Goal: Transaction & Acquisition: Purchase product/service

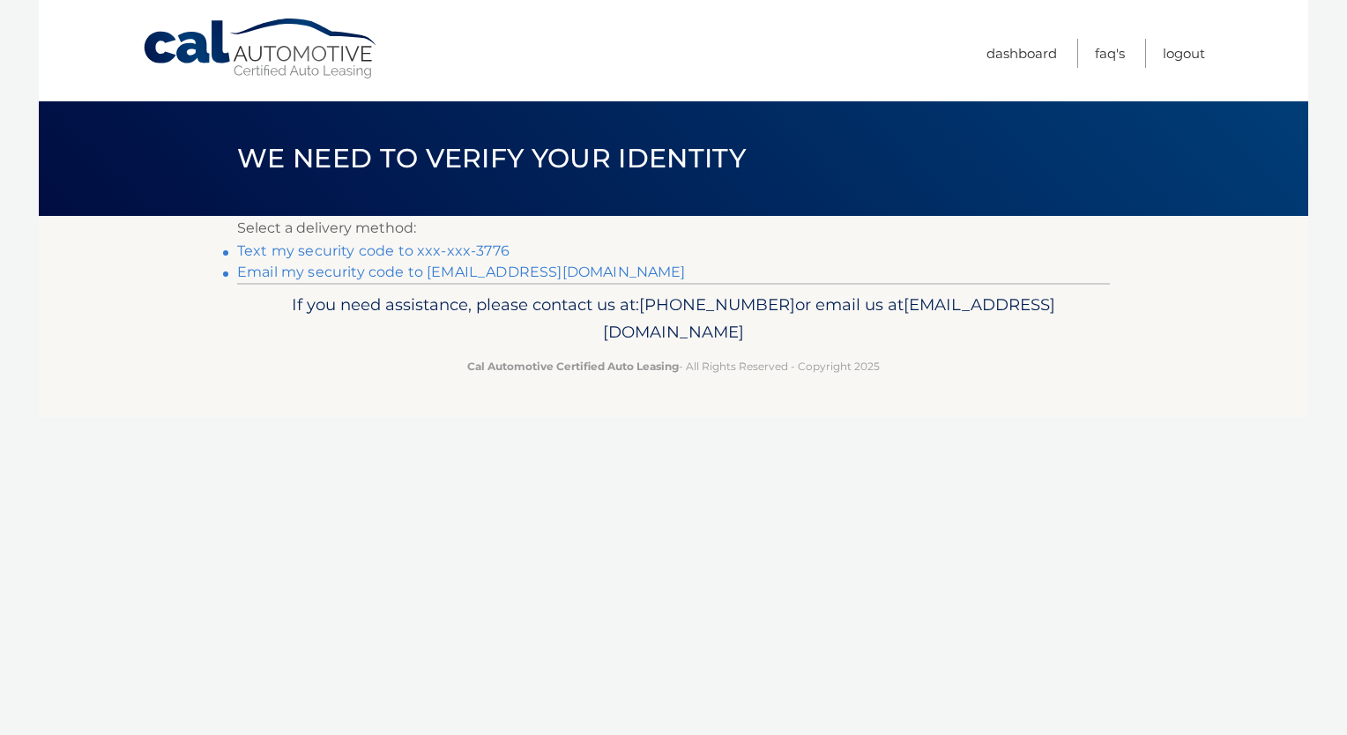
click at [428, 247] on link "Text my security code to xxx-xxx-3776" at bounding box center [373, 251] width 272 height 17
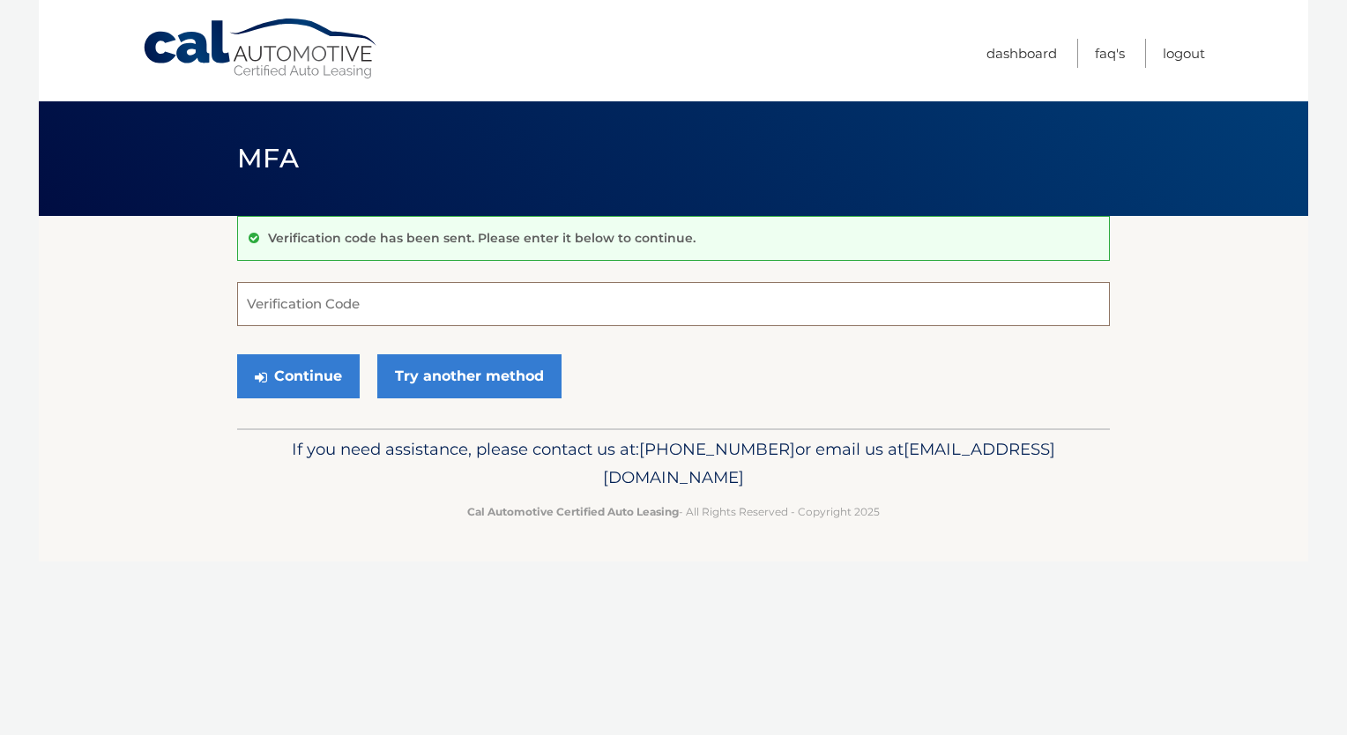
click at [346, 299] on input "Verification Code" at bounding box center [673, 304] width 873 height 44
type input "946843"
click at [300, 376] on button "Continue" at bounding box center [298, 376] width 123 height 44
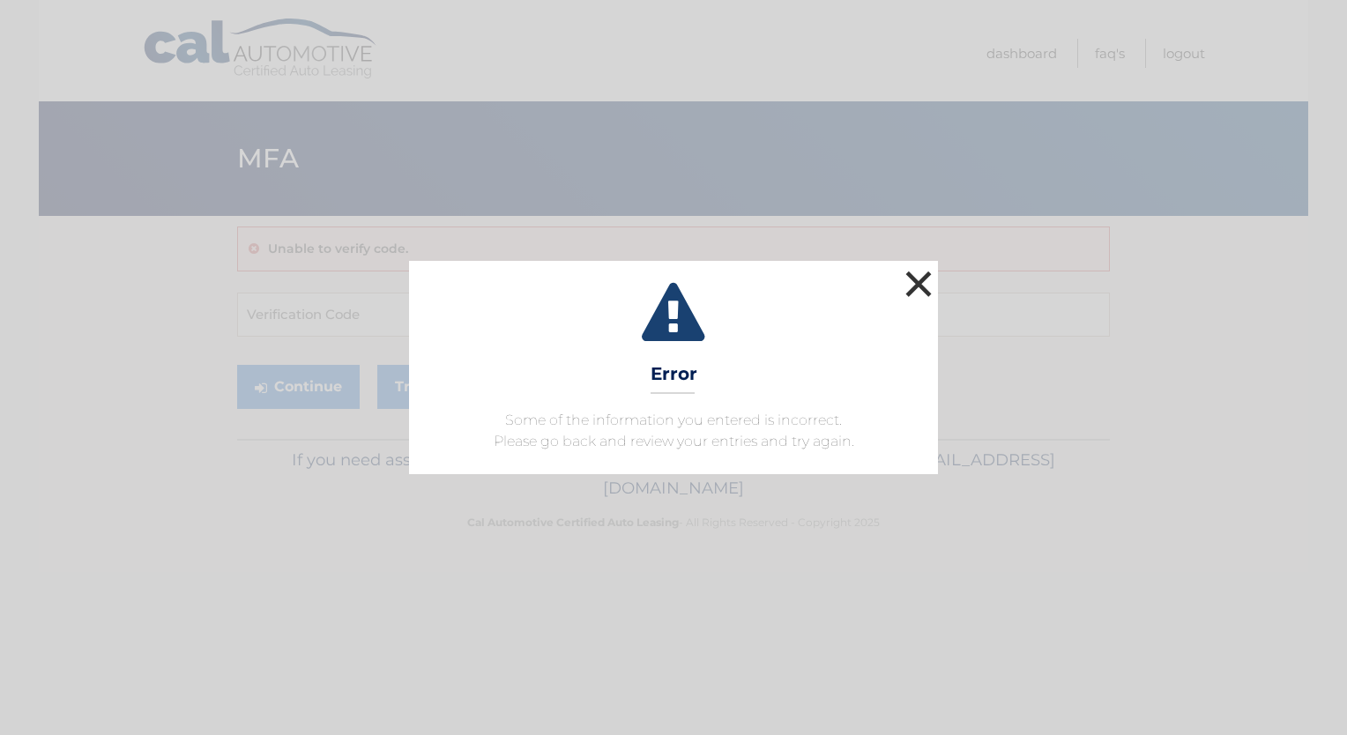
click at [917, 271] on button "×" at bounding box center [918, 283] width 35 height 35
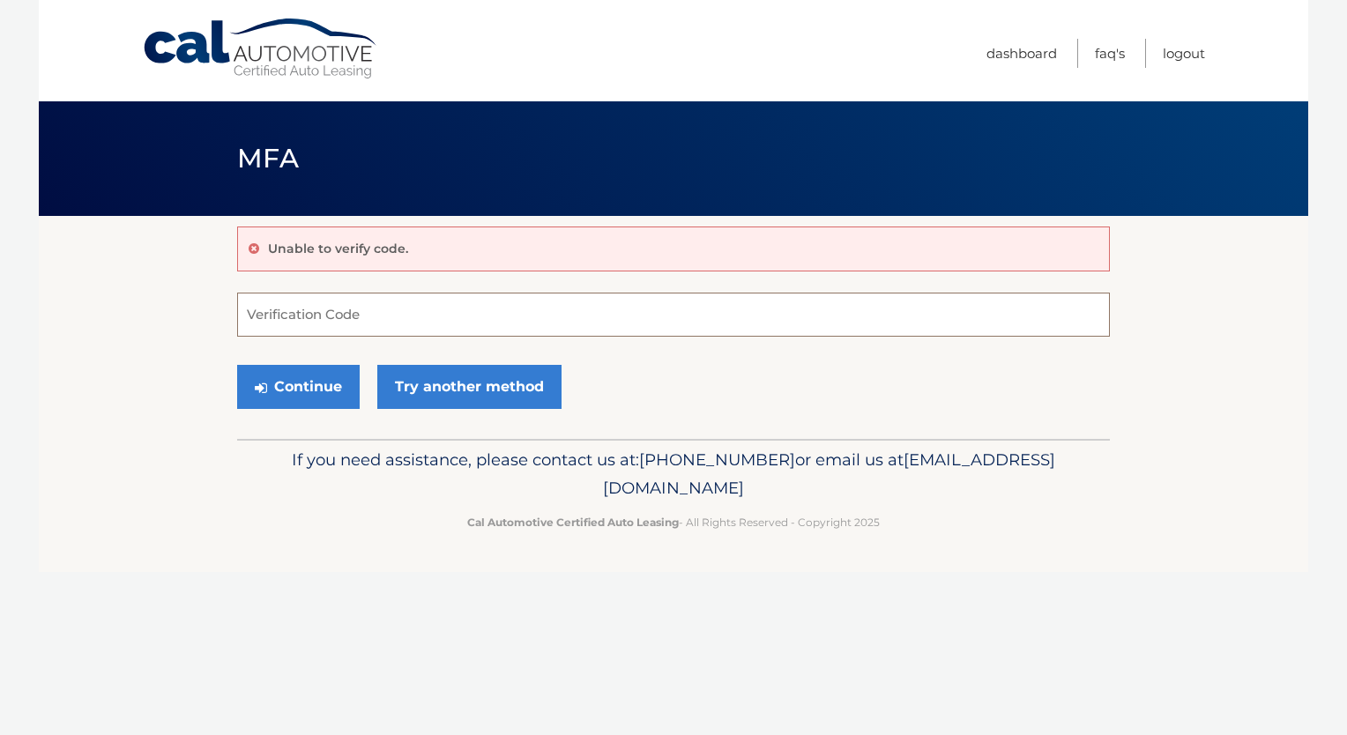
click at [275, 325] on input "Verification Code" at bounding box center [673, 315] width 873 height 44
type input "947843"
click at [299, 382] on button "Continue" at bounding box center [298, 387] width 123 height 44
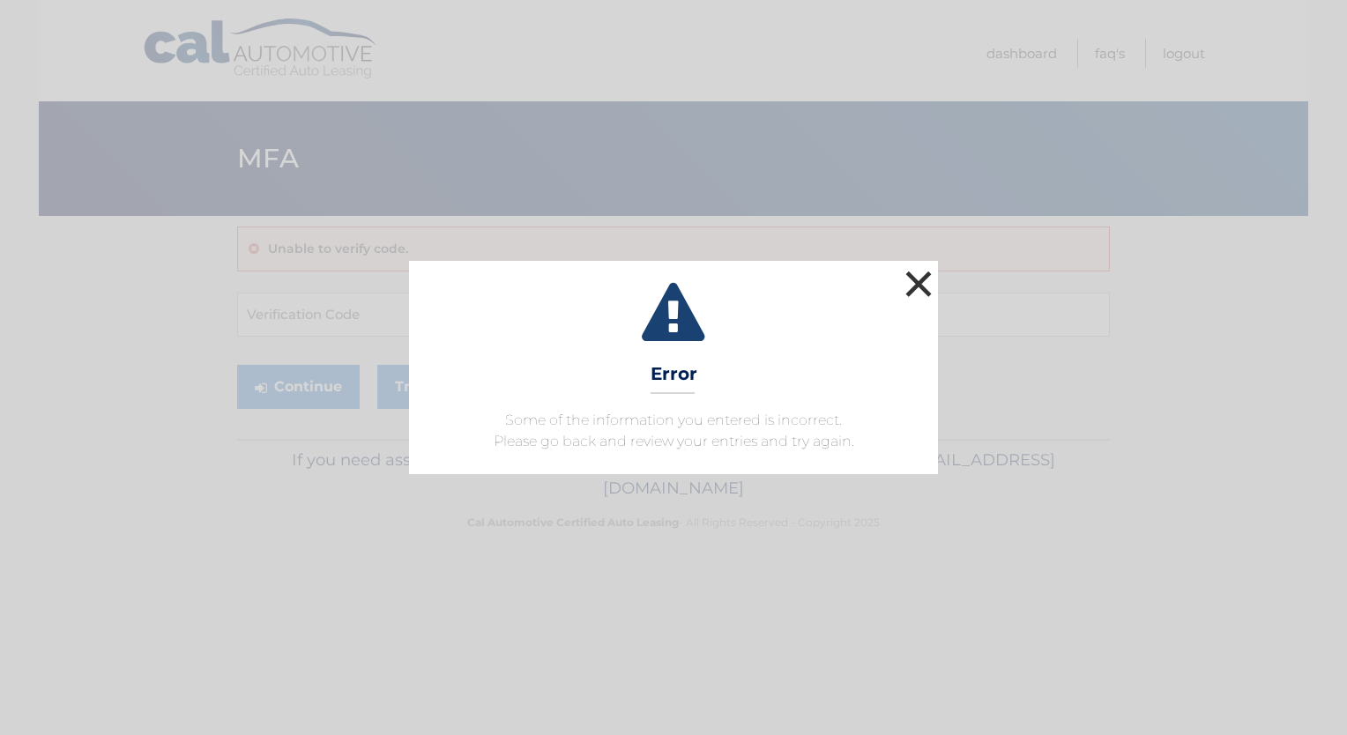
click at [907, 287] on button "×" at bounding box center [918, 283] width 35 height 35
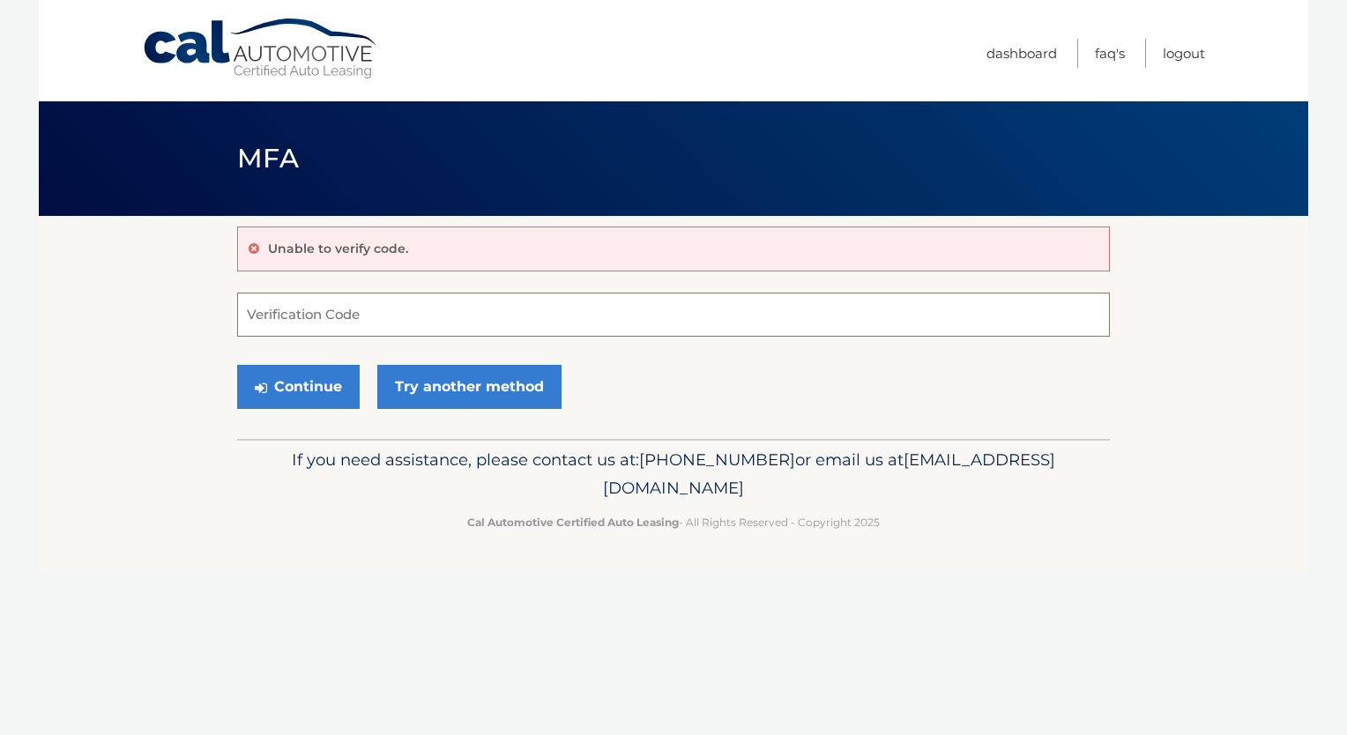
click at [820, 324] on input "Verification Code" at bounding box center [673, 315] width 873 height 44
type input "946834"
click at [332, 392] on button "Continue" at bounding box center [298, 387] width 123 height 44
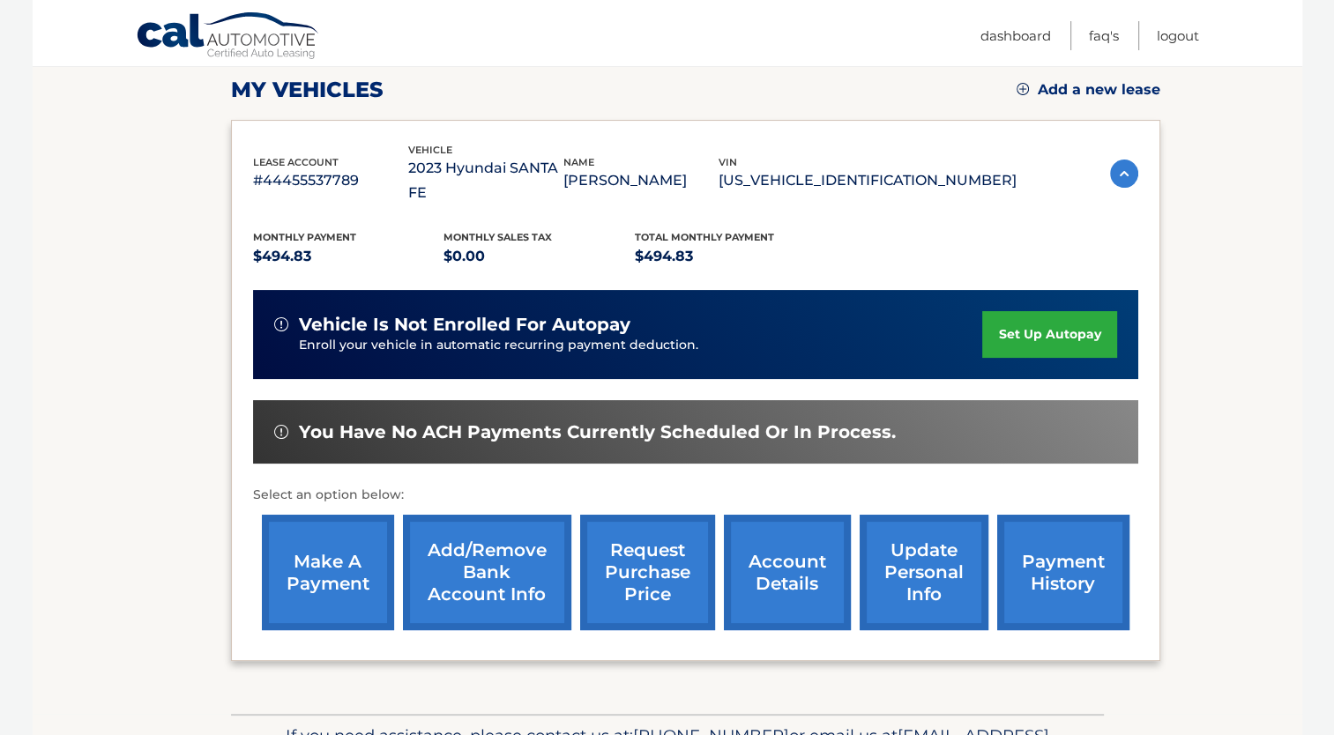
scroll to position [246, 0]
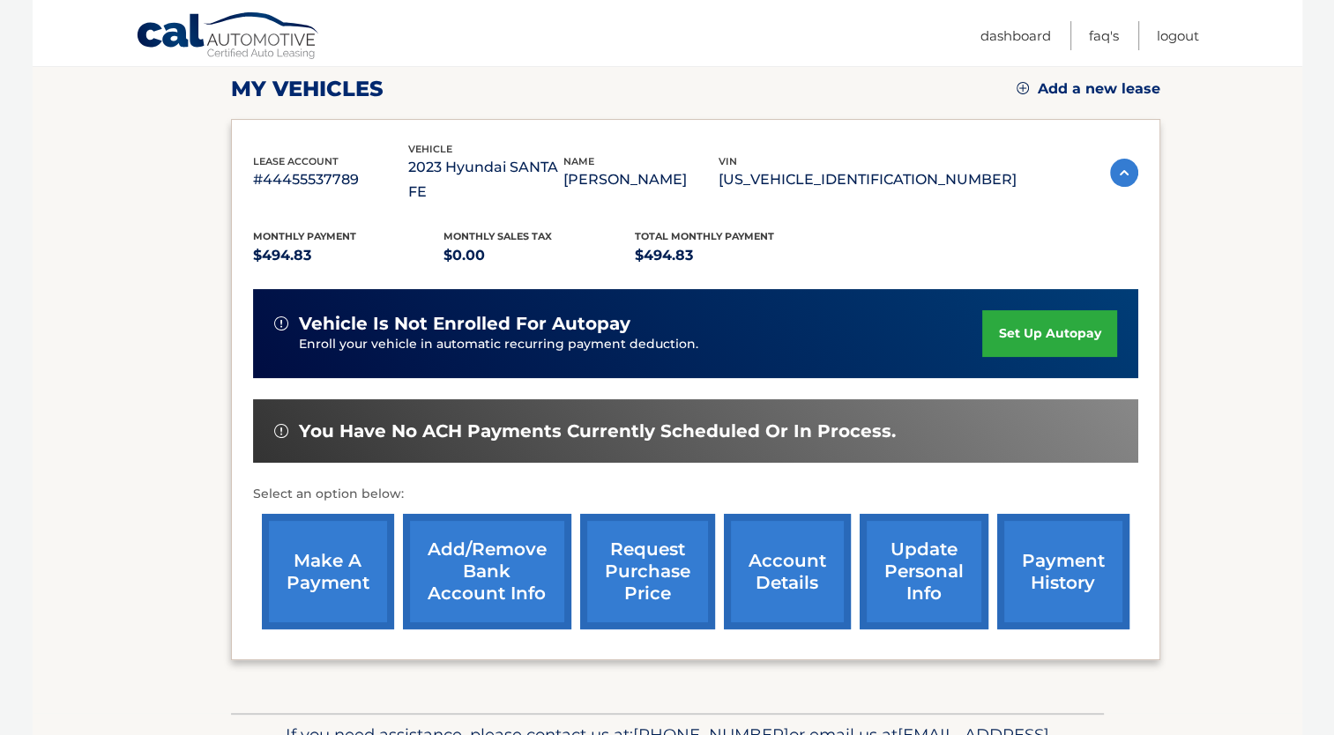
click at [322, 552] on link "make a payment" at bounding box center [328, 572] width 132 height 116
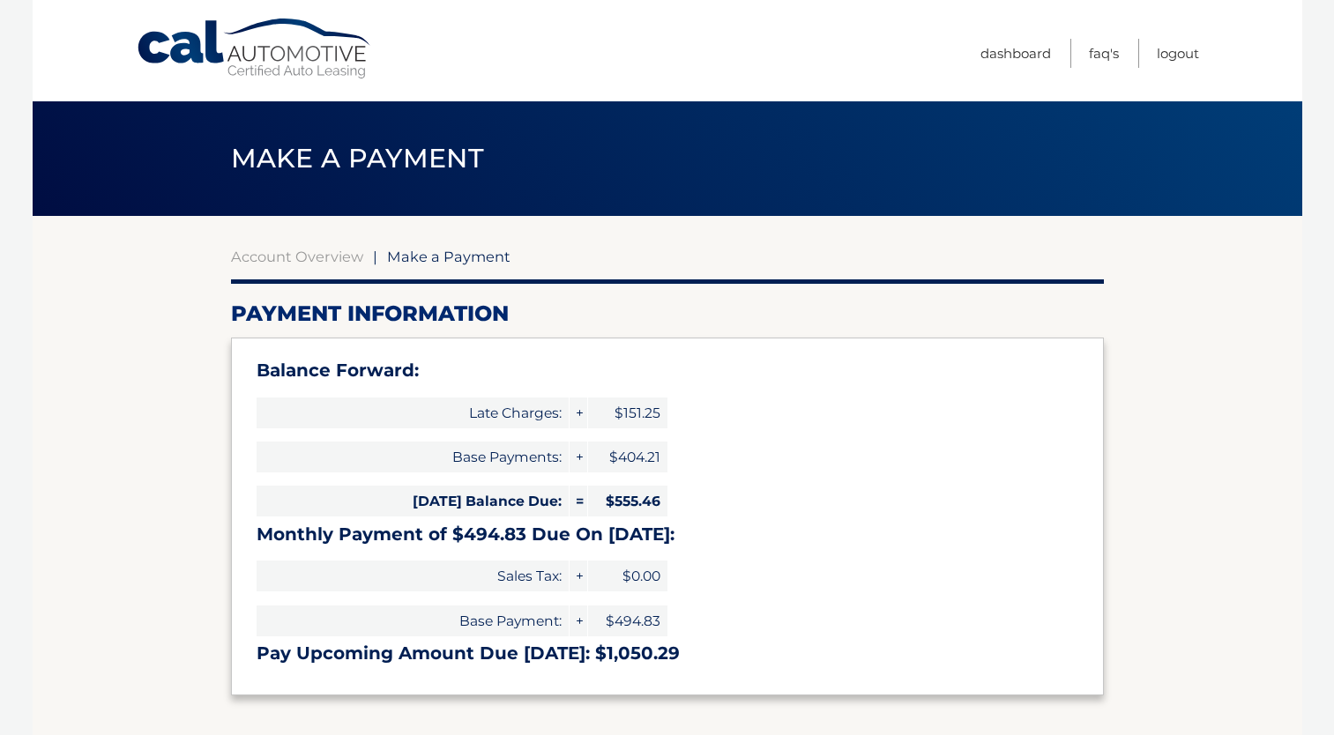
select select "NzA3YmE0NzQtMDE2NS00MjNhLTgxNjMtNDY4YTMyYWI4ODc4"
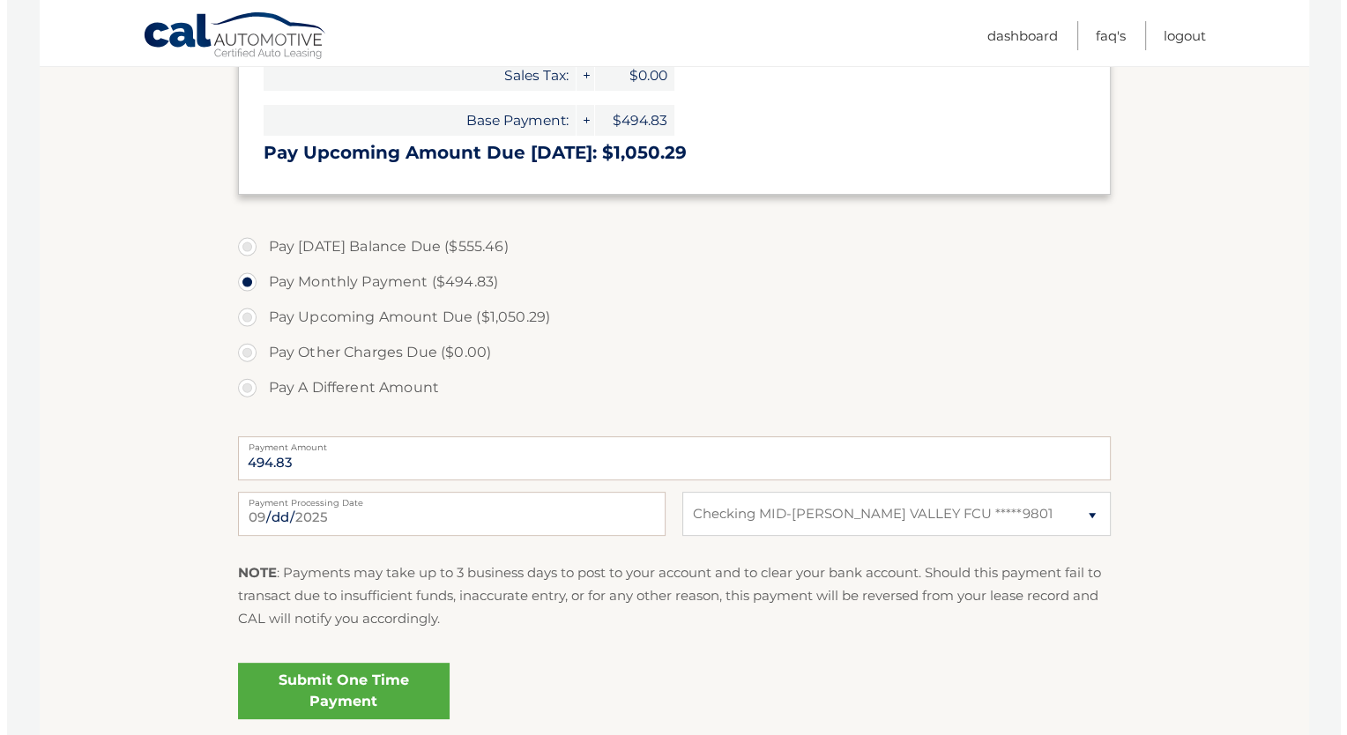
scroll to position [522, 0]
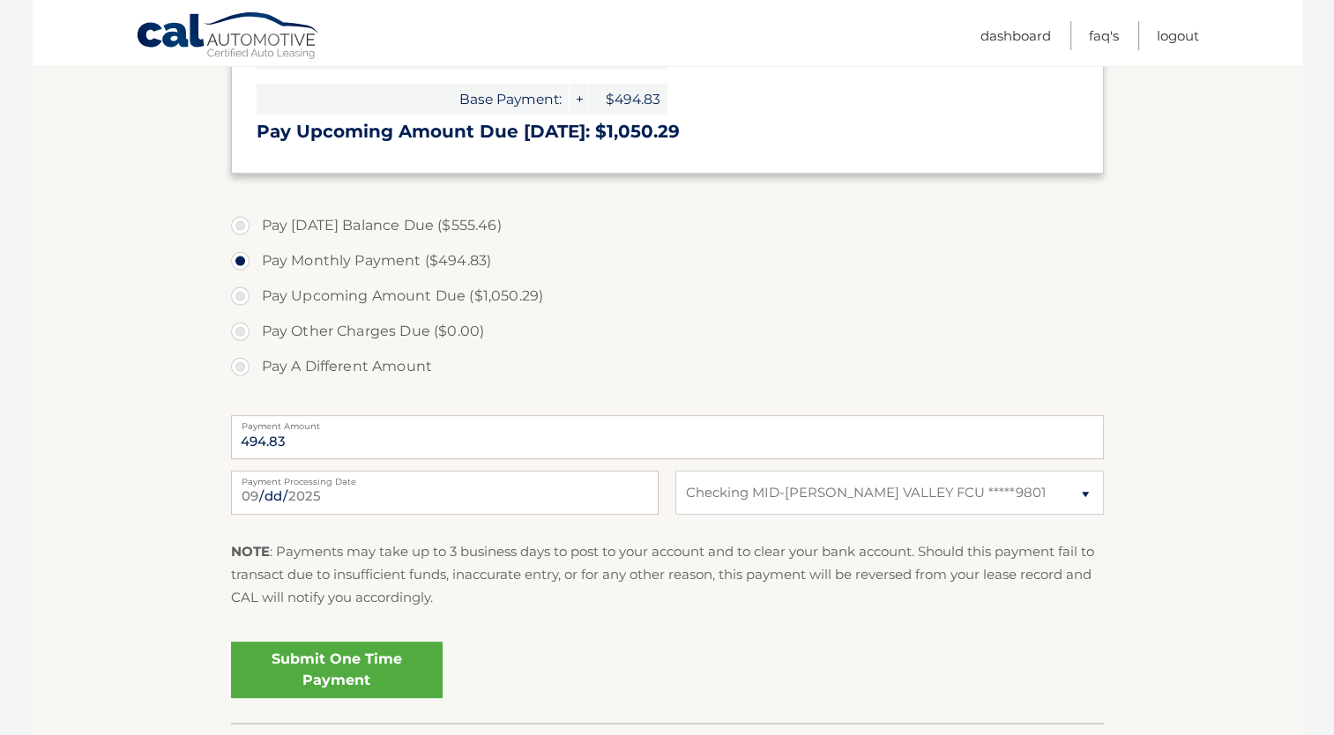
click at [321, 666] on link "Submit One Time Payment" at bounding box center [337, 670] width 212 height 56
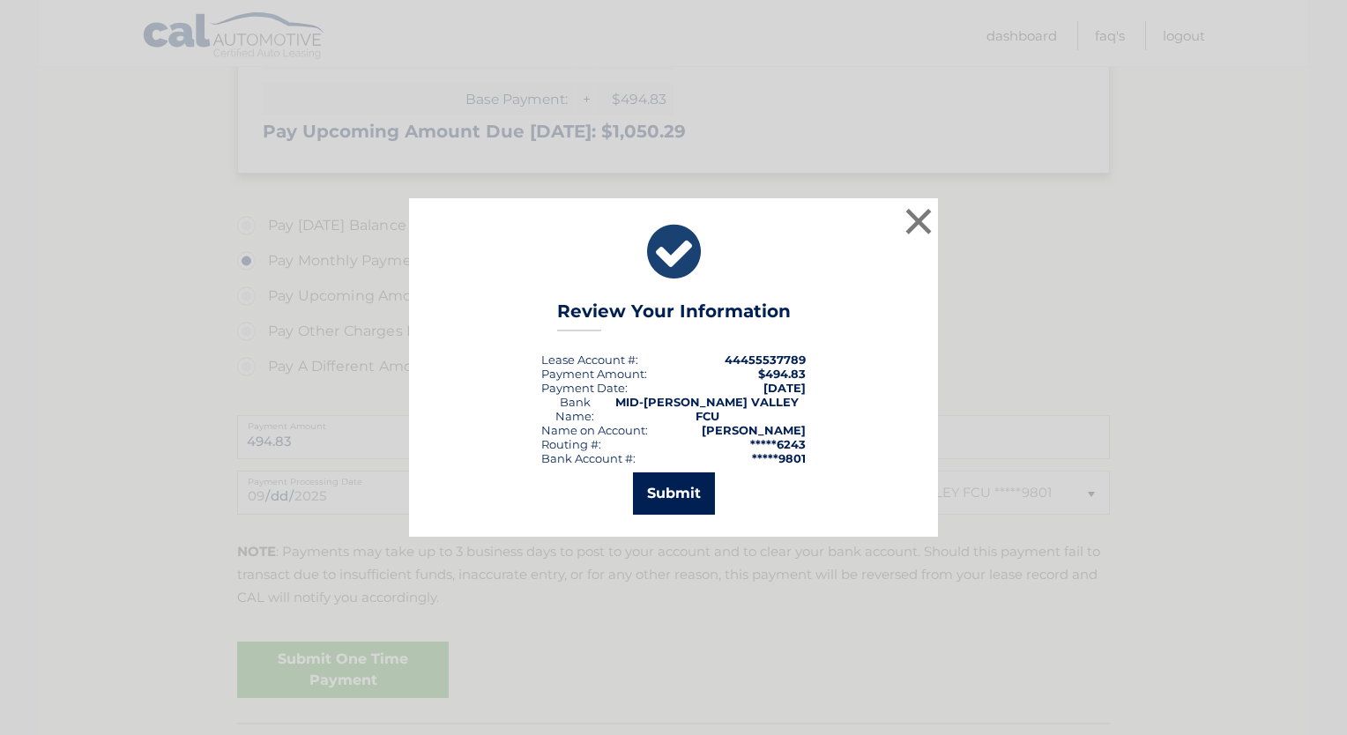
click at [668, 479] on button "Submit" at bounding box center [674, 494] width 82 height 42
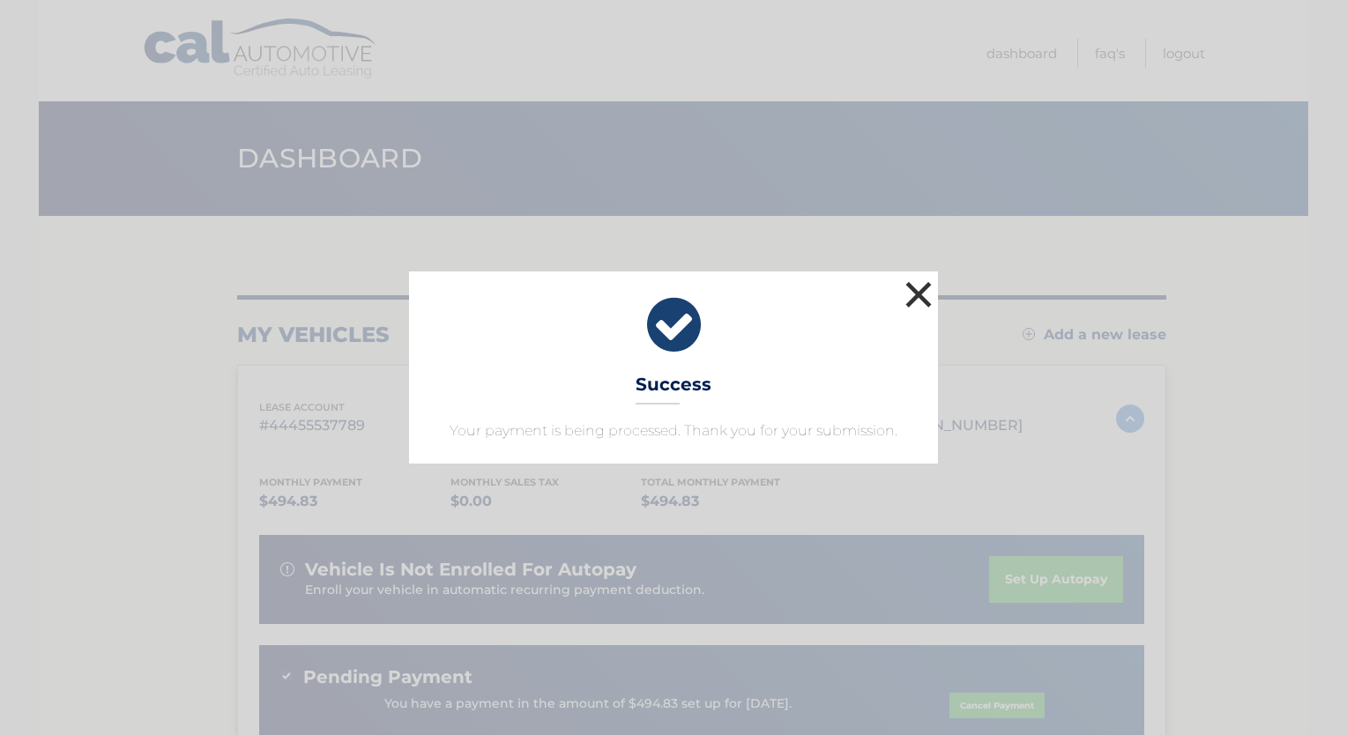
click at [914, 299] on button "×" at bounding box center [918, 294] width 35 height 35
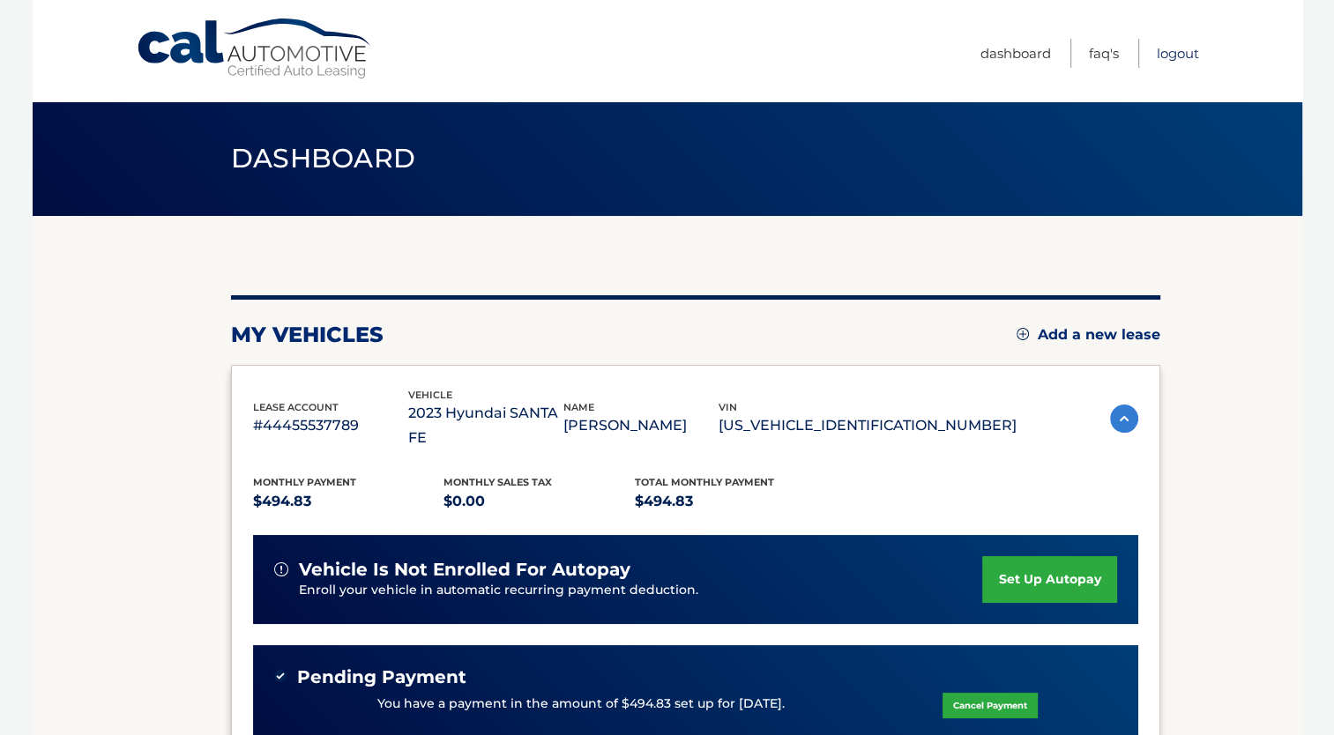
click at [1192, 57] on link "Logout" at bounding box center [1178, 53] width 42 height 29
